Goal: Find specific page/section: Find specific page/section

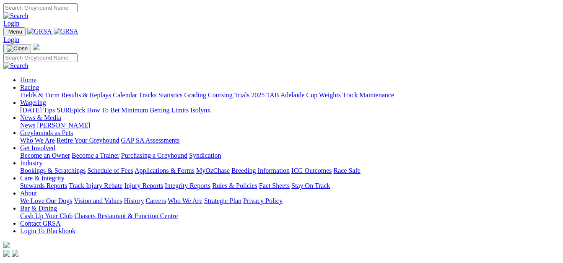
click at [26, 91] on link "Fields & Form" at bounding box center [39, 94] width 39 height 7
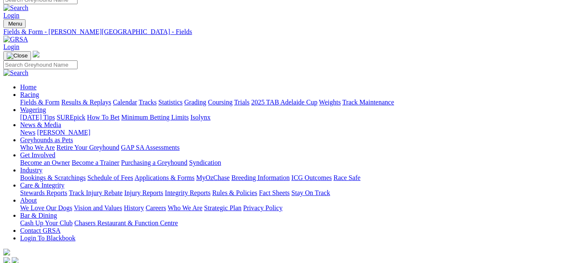
scroll to position [1, 0]
